Goal: Task Accomplishment & Management: Use online tool/utility

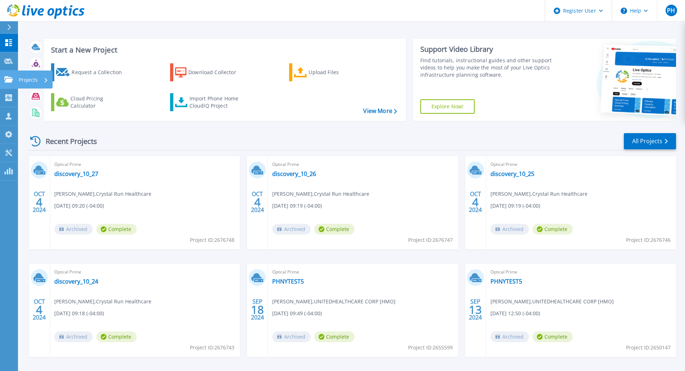
click at [4, 78] on link "Projects Projects" at bounding box center [9, 80] width 18 height 18
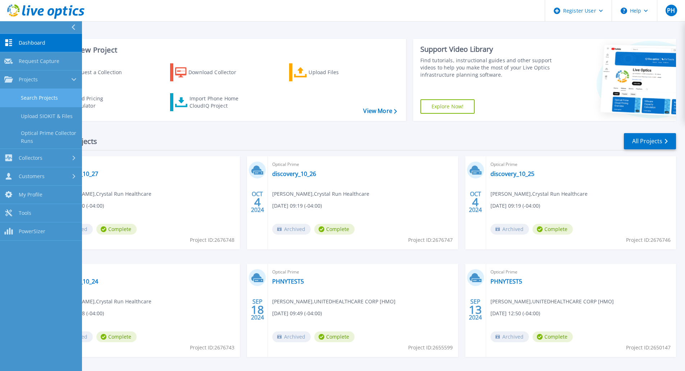
click at [34, 93] on link "Search Projects" at bounding box center [41, 98] width 82 height 18
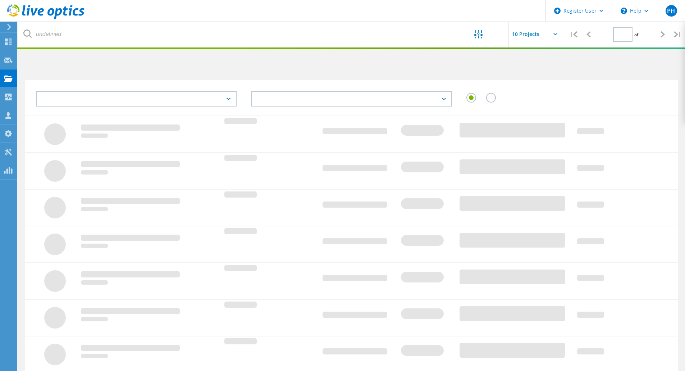
type input "1"
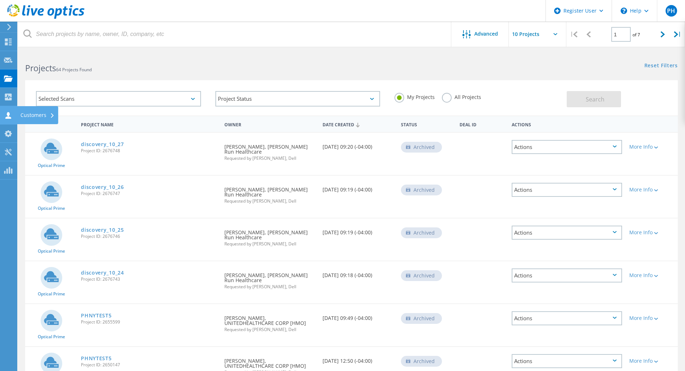
click at [9, 114] on use at bounding box center [8, 115] width 6 height 7
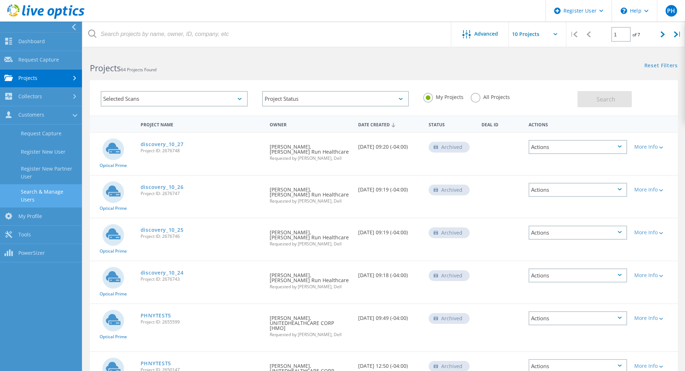
click at [29, 190] on link "Search & Manage Users" at bounding box center [41, 195] width 82 height 23
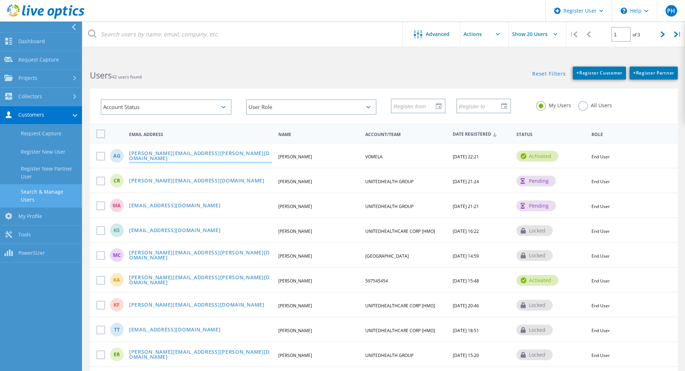
click at [160, 157] on link "abe.godwin@vomela.com" at bounding box center [200, 156] width 143 height 11
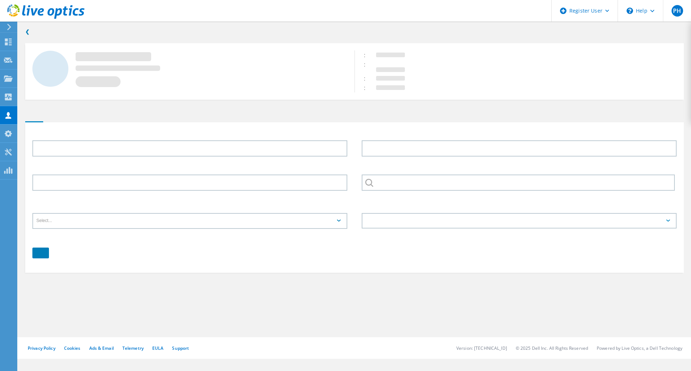
type input "Abe"
type input "Godwin"
type input "VOMELA"
type input "English"
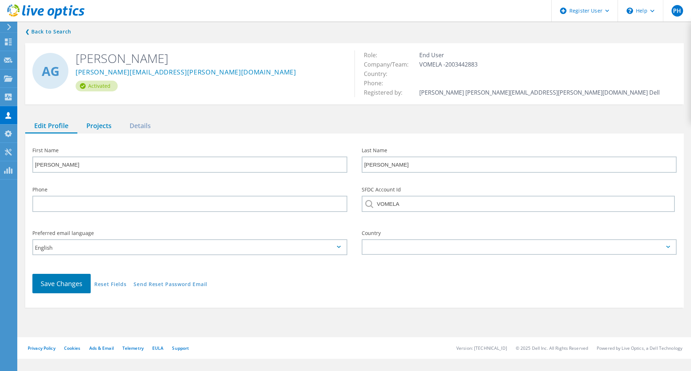
click at [93, 125] on div "Projects" at bounding box center [98, 126] width 43 height 15
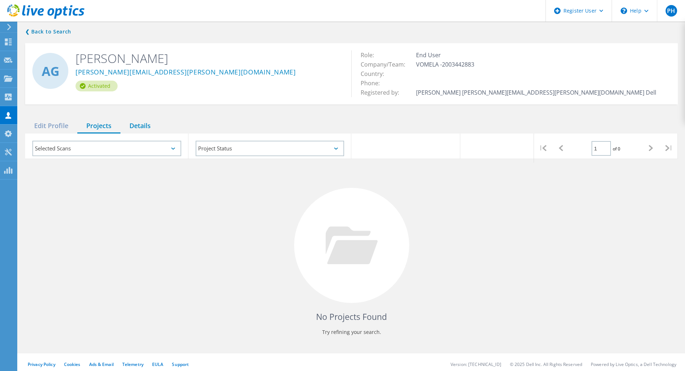
click at [136, 122] on div "Details" at bounding box center [140, 126] width 39 height 15
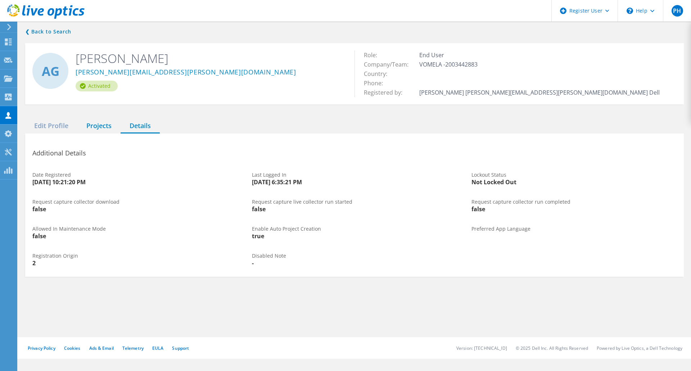
click at [87, 126] on div "Projects" at bounding box center [98, 126] width 43 height 15
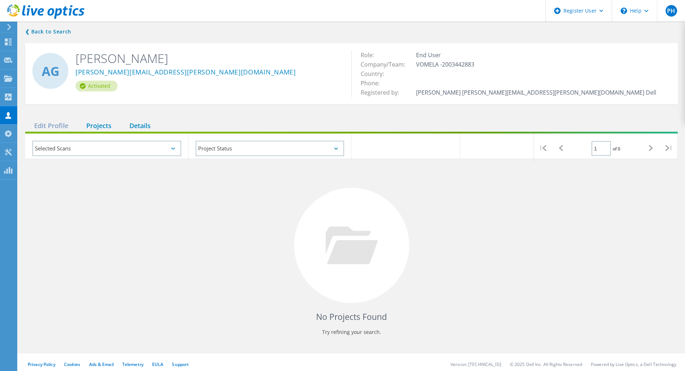
click at [148, 127] on div "Details" at bounding box center [140, 126] width 39 height 15
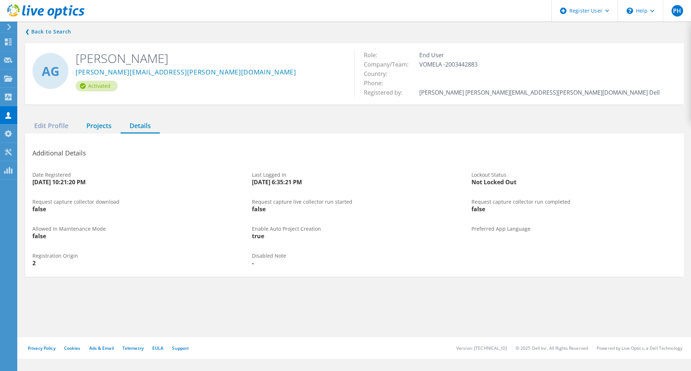
click at [89, 127] on div "Projects" at bounding box center [98, 126] width 43 height 15
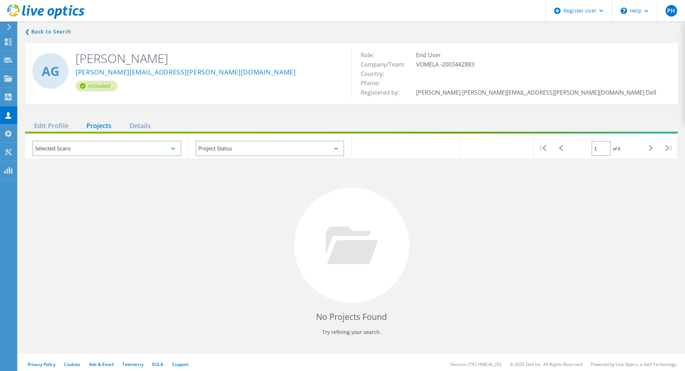
click at [466, 266] on div "No Projects Found Try refining your search." at bounding box center [351, 252] width 653 height 186
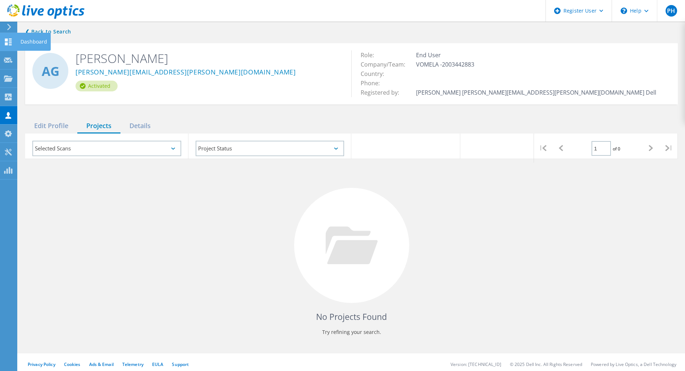
click at [6, 44] on use at bounding box center [8, 41] width 7 height 7
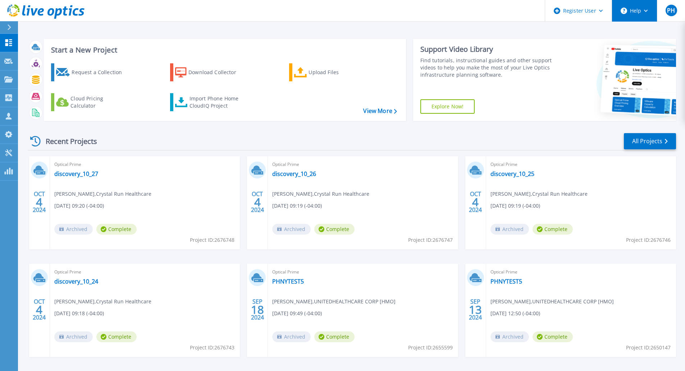
click at [646, 11] on icon at bounding box center [646, 11] width 4 height 3
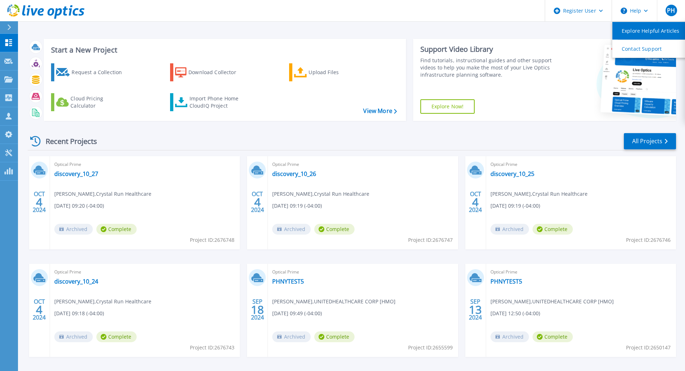
click at [632, 27] on link "Explore Helpful Articles" at bounding box center [653, 31] width 80 height 18
click at [9, 152] on icon at bounding box center [8, 152] width 9 height 7
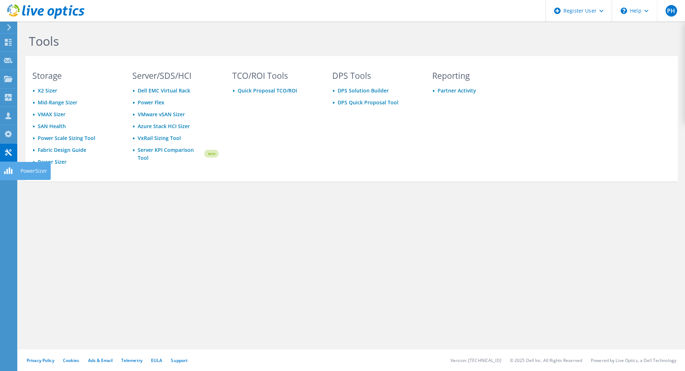
click at [8, 171] on icon at bounding box center [8, 170] width 9 height 7
click at [9, 97] on use at bounding box center [8, 97] width 7 height 7
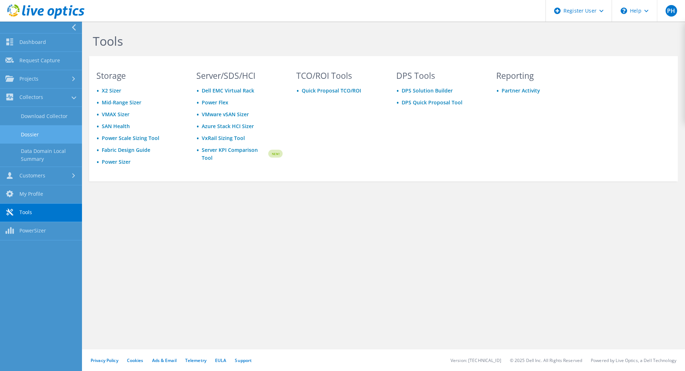
click at [23, 137] on link "Dossier" at bounding box center [41, 134] width 82 height 18
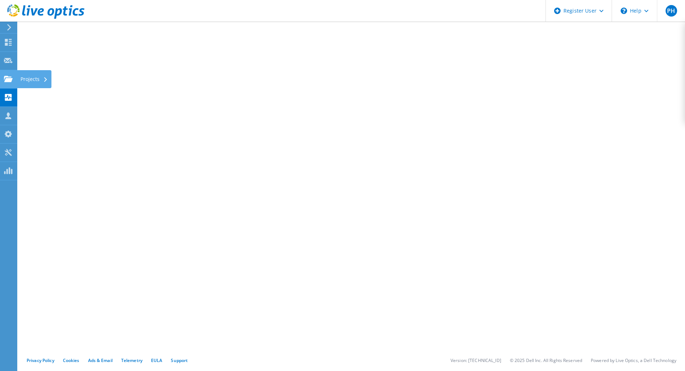
click at [9, 77] on icon at bounding box center [8, 79] width 9 height 7
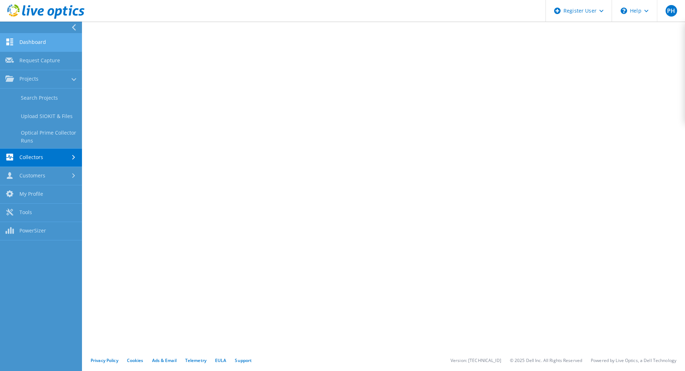
click at [42, 47] on link "Dashboard" at bounding box center [41, 42] width 82 height 18
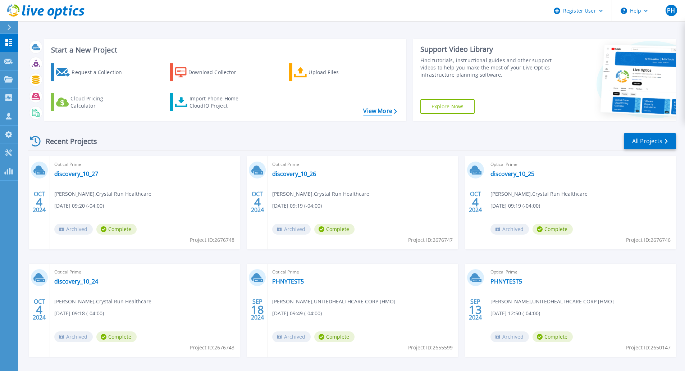
click at [387, 112] on link "View More" at bounding box center [379, 111] width 33 height 7
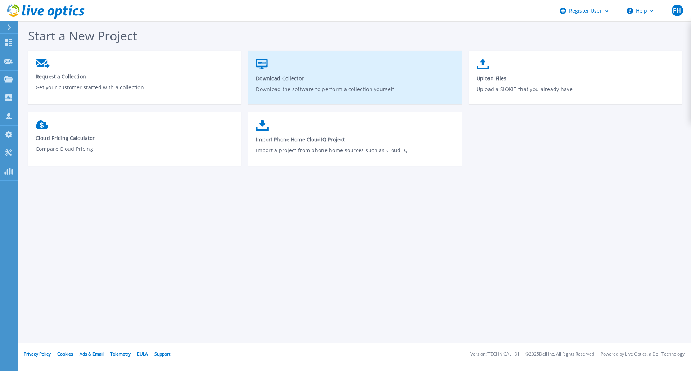
click at [288, 81] on span "Download Collector" at bounding box center [355, 78] width 198 height 7
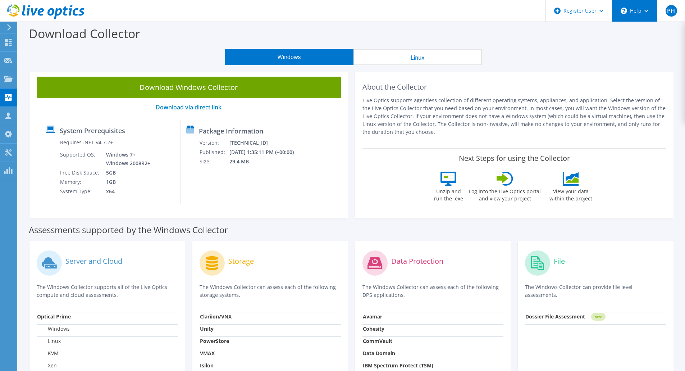
click at [649, 11] on div "\n Help" at bounding box center [634, 11] width 45 height 22
click at [569, 78] on div "About the Collector Live Optics supports agentless collection of different oper…" at bounding box center [515, 109] width 304 height 64
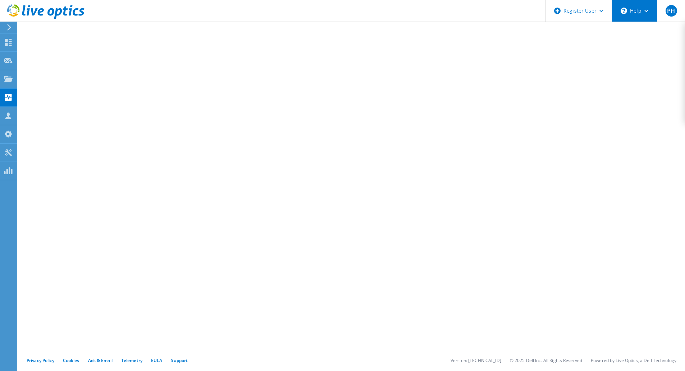
click at [646, 14] on div "\n Help" at bounding box center [634, 11] width 45 height 22
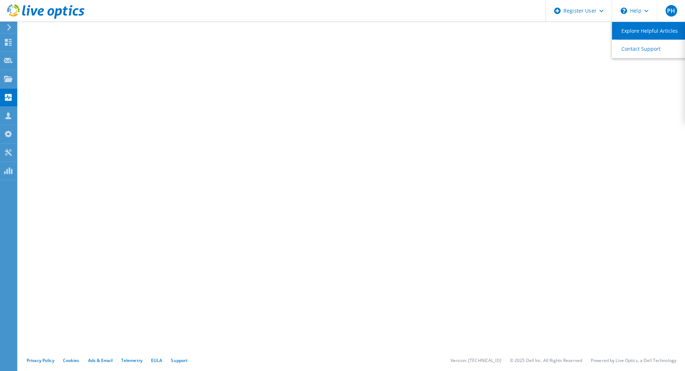
click at [630, 30] on link "Explore Helpful Articles" at bounding box center [652, 31] width 80 height 18
